Goal: Task Accomplishment & Management: Complete application form

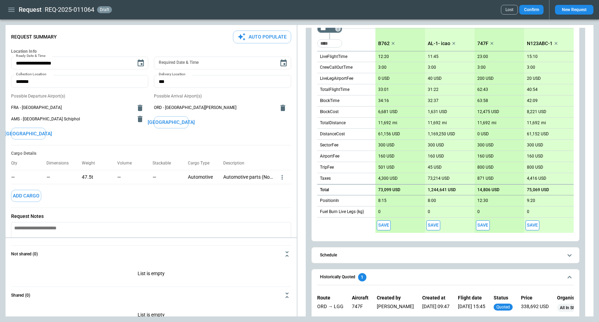
scroll to position [183, 0]
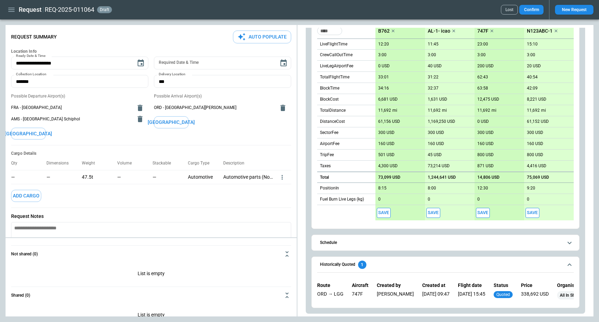
click at [388, 264] on span "Historically Quoted 1" at bounding box center [441, 264] width 243 height 8
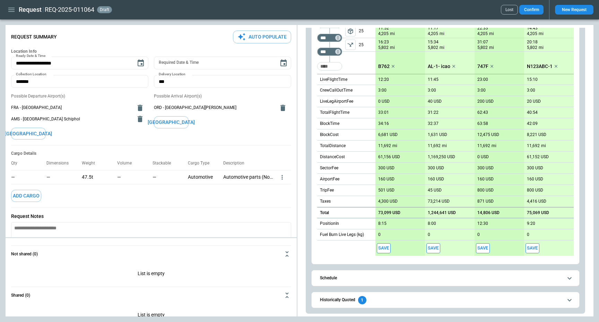
scroll to position [148, 0]
click at [9, 10] on icon "button" at bounding box center [11, 10] width 8 height 8
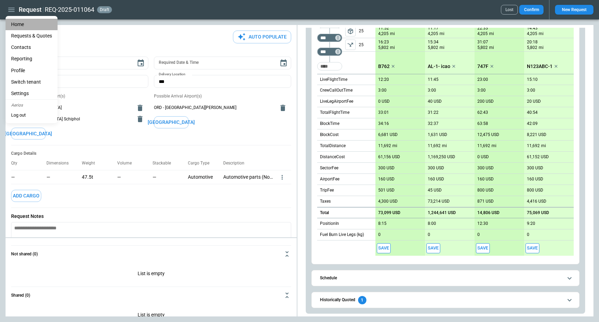
click at [11, 22] on li "Home" at bounding box center [32, 24] width 52 height 11
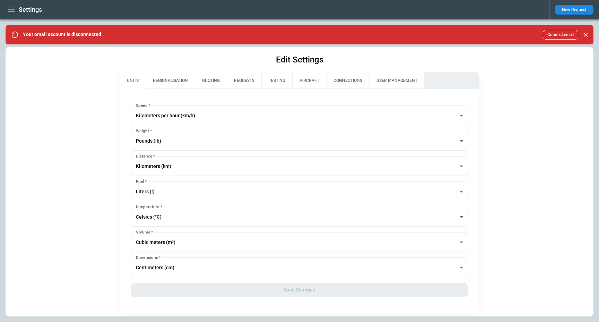
click at [11, 10] on icon "button" at bounding box center [11, 10] width 8 height 8
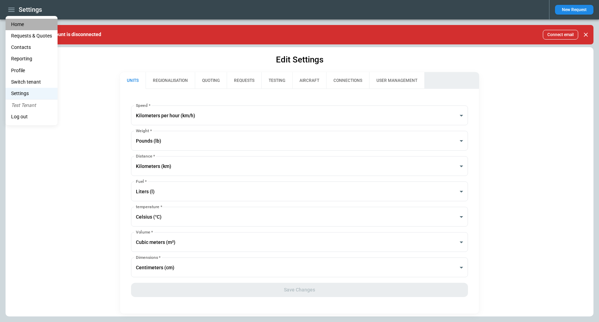
click at [15, 19] on li "Home" at bounding box center [32, 24] width 52 height 11
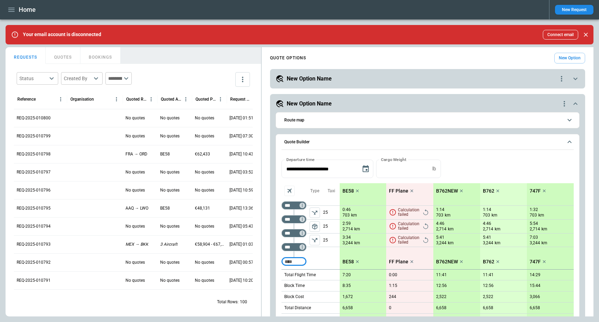
click at [384, 103] on div "New Option Name" at bounding box center [418, 104] width 285 height 8
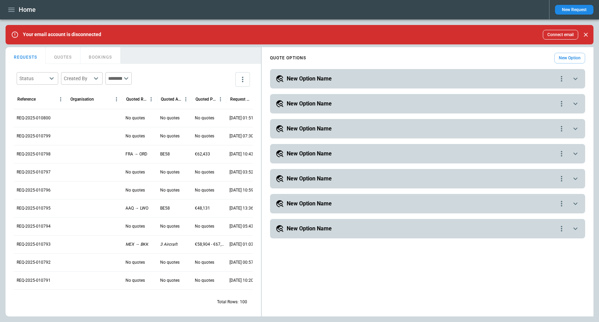
click at [369, 83] on div "**********" at bounding box center [427, 78] width 315 height 19
click at [333, 81] on div "New Option Name" at bounding box center [417, 79] width 282 height 8
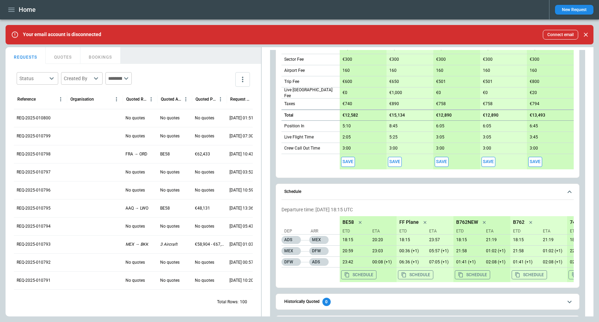
scroll to position [252, 0]
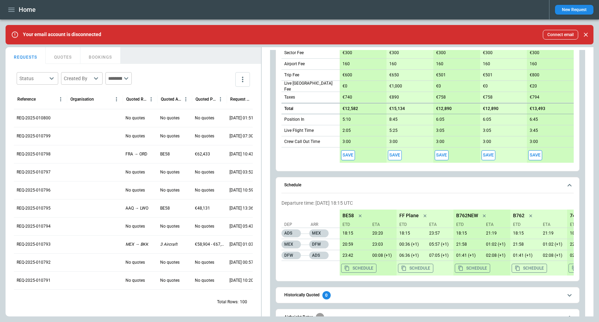
click at [343, 187] on span "Schedule" at bounding box center [423, 185] width 278 height 5
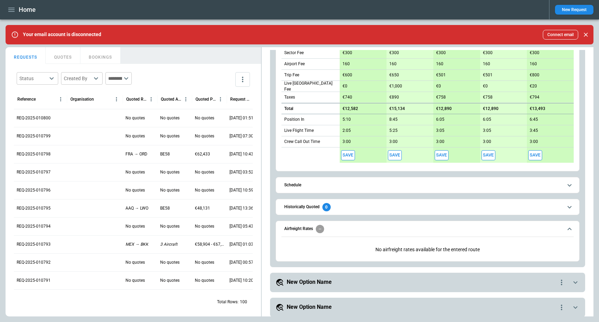
click at [333, 231] on span "Airfreight Rates" at bounding box center [423, 229] width 278 height 8
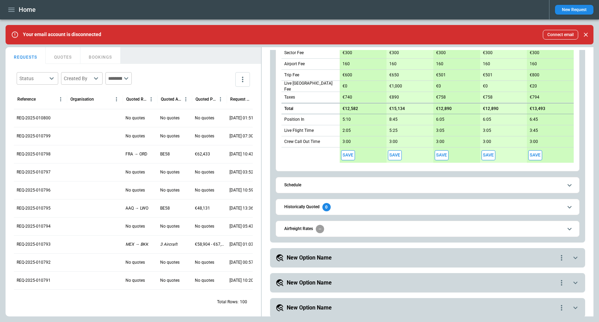
click at [333, 231] on span "Airfreight Rates" at bounding box center [423, 229] width 278 height 8
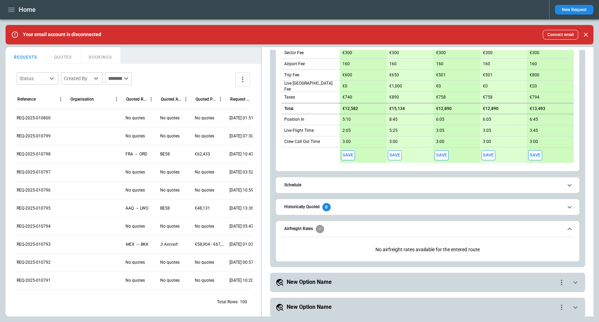
click at [333, 231] on span "Airfreight Rates" at bounding box center [423, 229] width 278 height 8
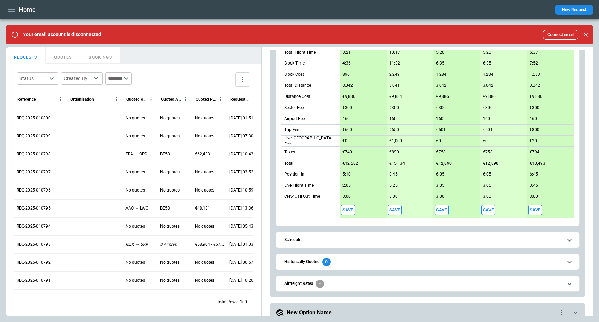
scroll to position [0, 0]
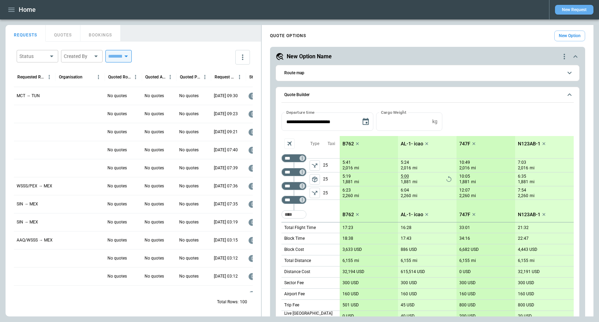
click at [583, 10] on button "New Request" at bounding box center [574, 10] width 38 height 10
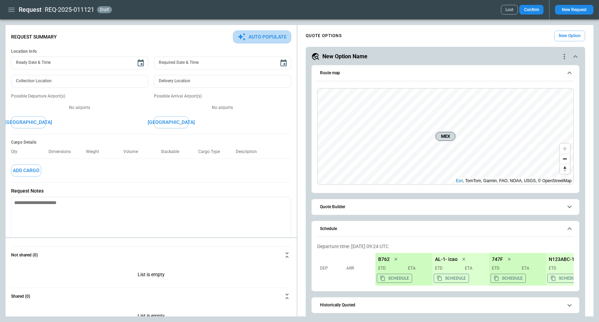
click at [262, 35] on button "Auto Populate" at bounding box center [262, 37] width 58 height 13
type textarea "*"
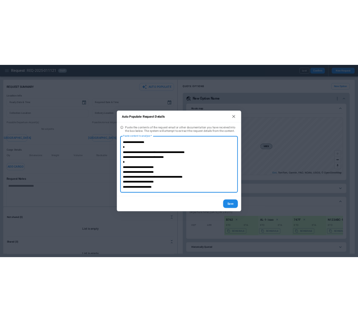
scroll to position [49, 0]
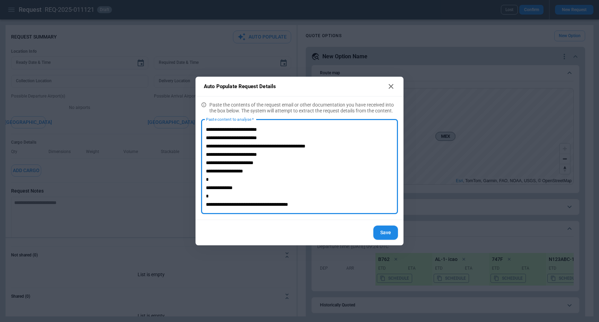
type textarea "**********"
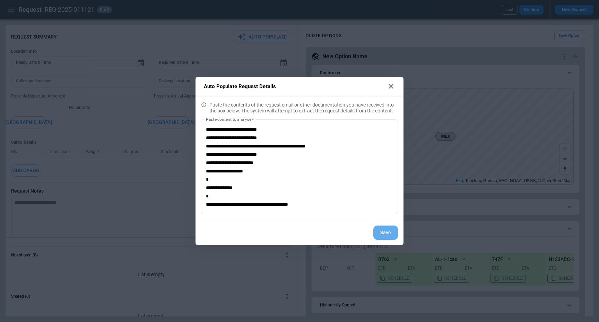
click at [382, 236] on button "Save" at bounding box center [385, 232] width 25 height 14
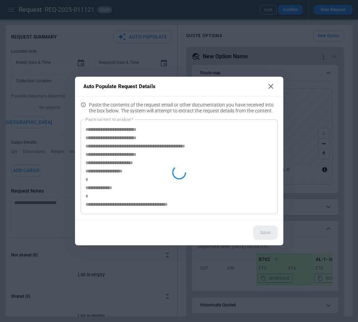
type textarea "*"
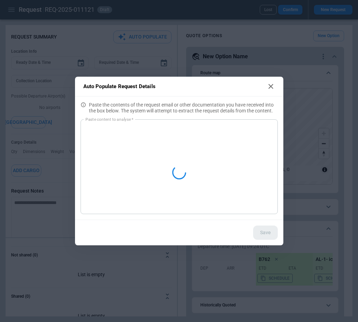
scroll to position [0, 0]
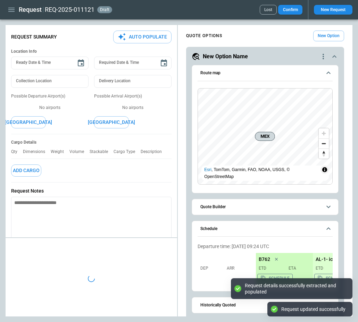
type textarea "*"
type input "***"
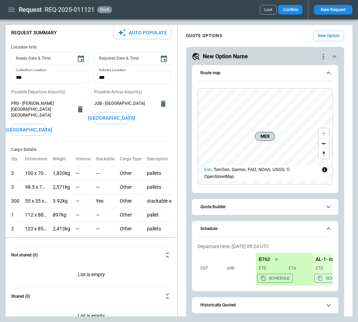
scroll to position [7, 0]
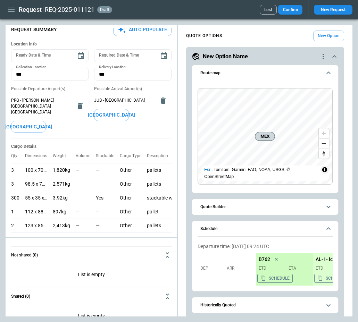
click at [61, 130] on div "Ready Date & Time Ready Date & Time Required Date & Time Required Date & Time C…" at bounding box center [91, 92] width 160 height 92
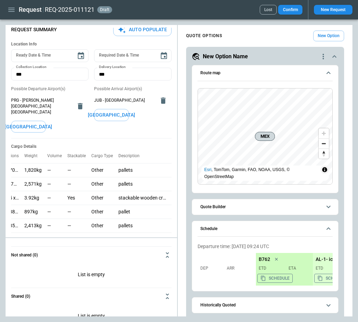
scroll to position [0, 40]
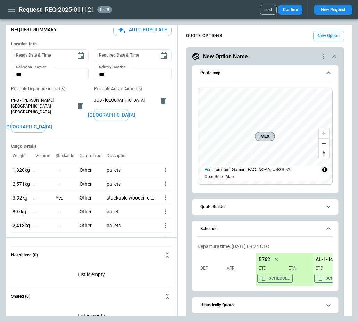
click at [162, 166] on icon "more" at bounding box center [165, 169] width 7 height 7
click at [158, 177] on li "Edit" at bounding box center [153, 176] width 24 height 10
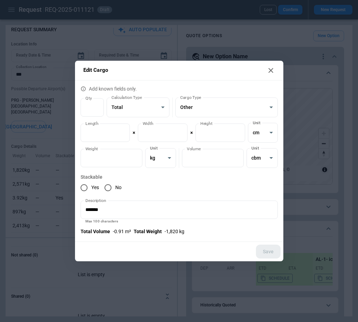
click at [269, 72] on icon at bounding box center [270, 70] width 8 height 8
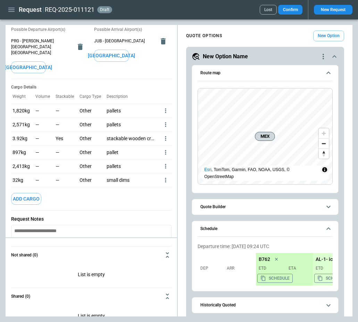
scroll to position [0, 0]
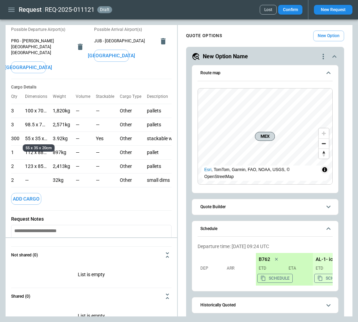
click at [32, 136] on p "55 x 35 x 20cm" at bounding box center [36, 139] width 22 height 6
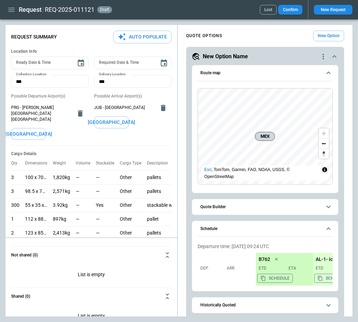
click at [249, 225] on button "Schedule" at bounding box center [264, 229] width 135 height 16
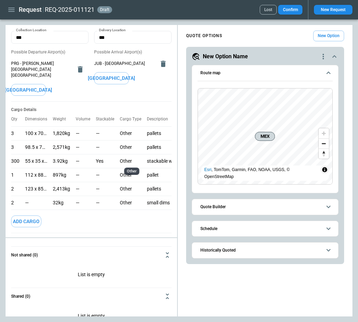
scroll to position [43, 0]
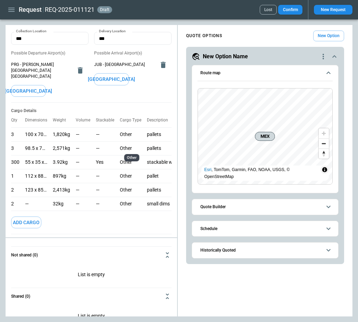
click at [127, 145] on p "Other" at bounding box center [130, 148] width 21 height 6
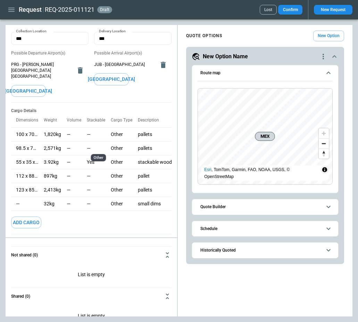
scroll to position [0, 40]
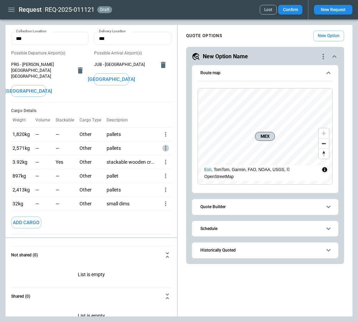
click at [165, 138] on icon "more" at bounding box center [165, 134] width 7 height 7
click at [155, 152] on li "Edit" at bounding box center [153, 154] width 24 height 10
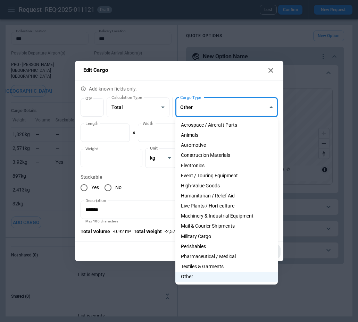
click at [203, 105] on body "Request REQ-2025-011121 draft Lost Confirm New Request FindBorderBarSize Reques…" at bounding box center [179, 161] width 358 height 322
click at [270, 76] on div at bounding box center [179, 161] width 358 height 322
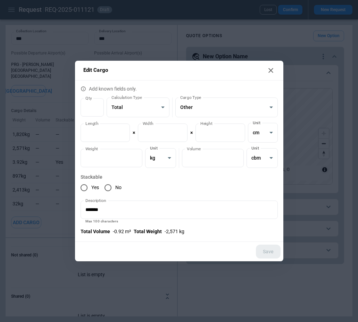
click at [270, 67] on icon at bounding box center [270, 70] width 8 height 8
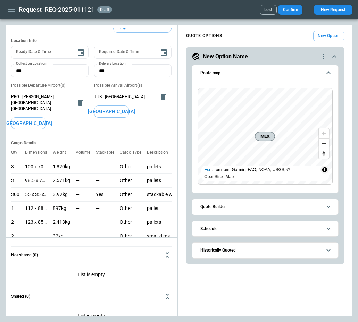
scroll to position [0, 0]
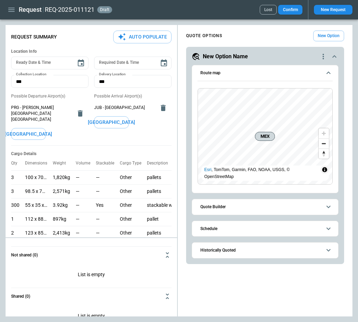
click at [137, 40] on button "Auto Populate" at bounding box center [142, 37] width 58 height 13
type textarea "*"
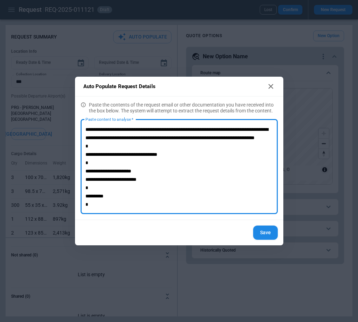
scroll to position [90, 0]
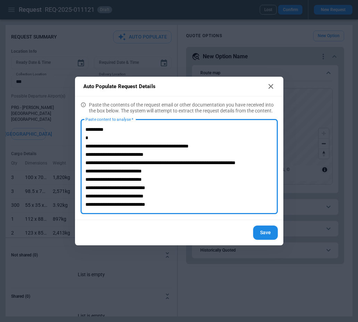
type textarea "**********"
click at [265, 231] on button "Save" at bounding box center [265, 232] width 25 height 14
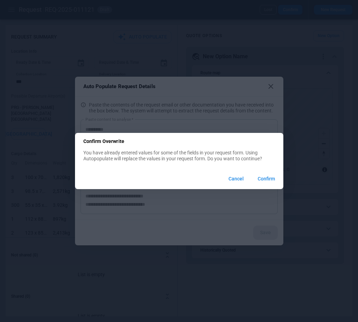
click at [266, 179] on button "Confirm" at bounding box center [266, 178] width 28 height 15
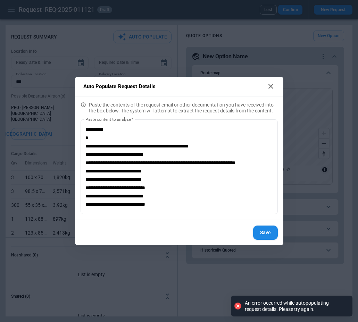
click at [272, 85] on icon at bounding box center [270, 86] width 5 height 5
type textarea "*"
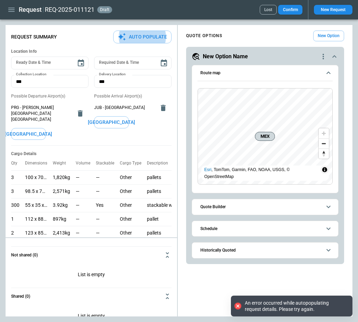
scroll to position [0, 0]
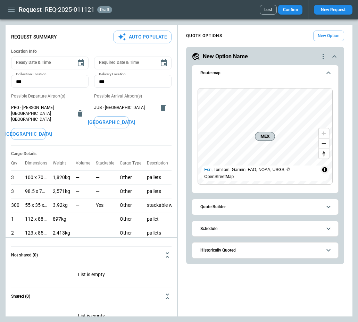
click at [11, 9] on icon "button" at bounding box center [11, 10] width 8 height 8
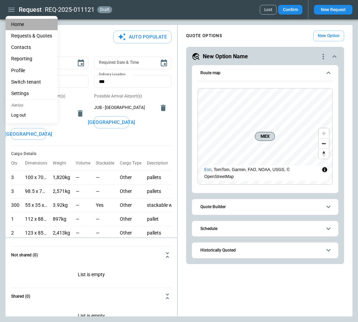
click at [21, 24] on li "Home" at bounding box center [32, 24] width 52 height 11
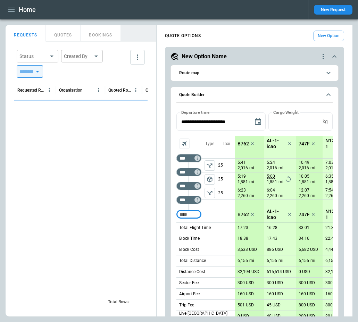
click at [326, 5] on div "New Request" at bounding box center [330, 9] width 44 height 19
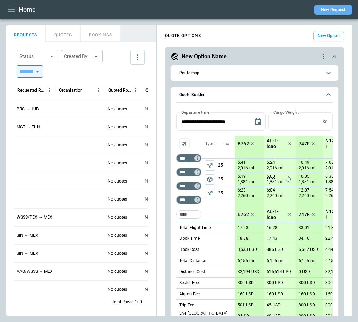
click at [326, 7] on button "New Request" at bounding box center [332, 10] width 38 height 10
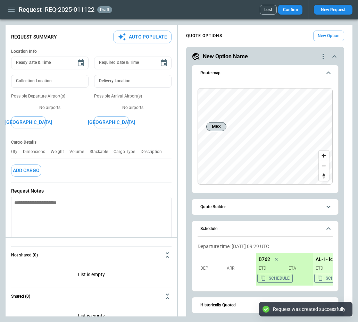
click at [160, 33] on button "Auto Populate" at bounding box center [142, 37] width 58 height 13
type textarea "*"
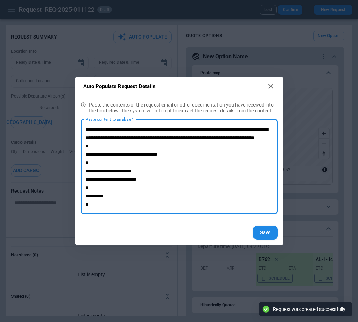
scroll to position [90, 0]
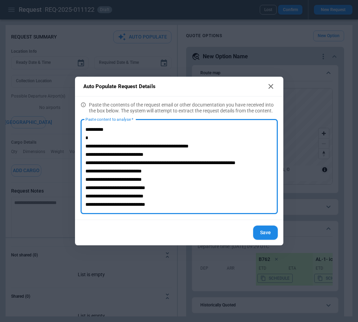
type textarea "**********"
click at [261, 232] on button "Save" at bounding box center [265, 232] width 25 height 14
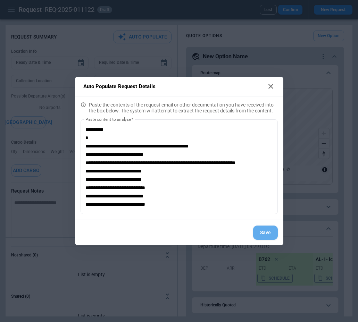
click at [261, 232] on button "Save" at bounding box center [265, 232] width 25 height 14
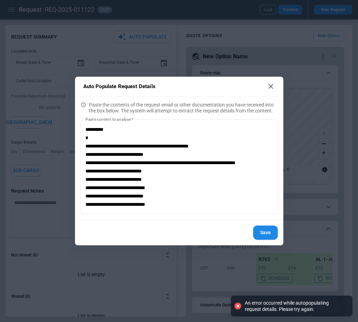
click at [273, 86] on icon at bounding box center [270, 86] width 8 height 8
type textarea "*"
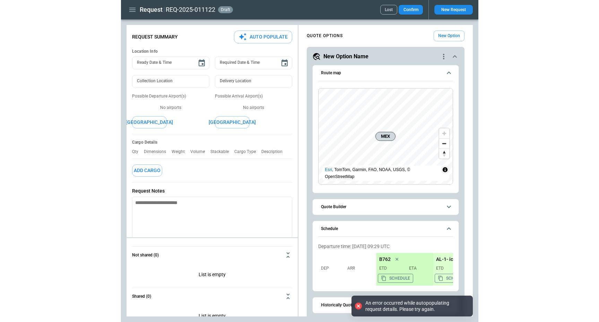
scroll to position [0, 0]
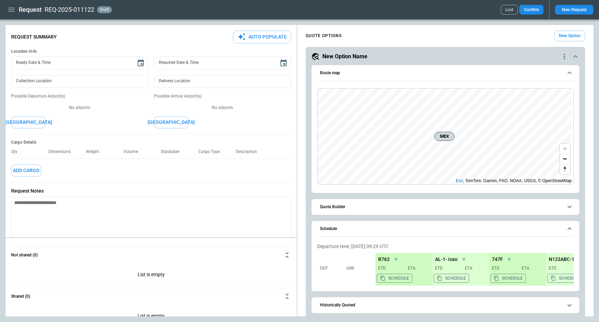
type textarea "*"
